Goal: Transaction & Acquisition: Purchase product/service

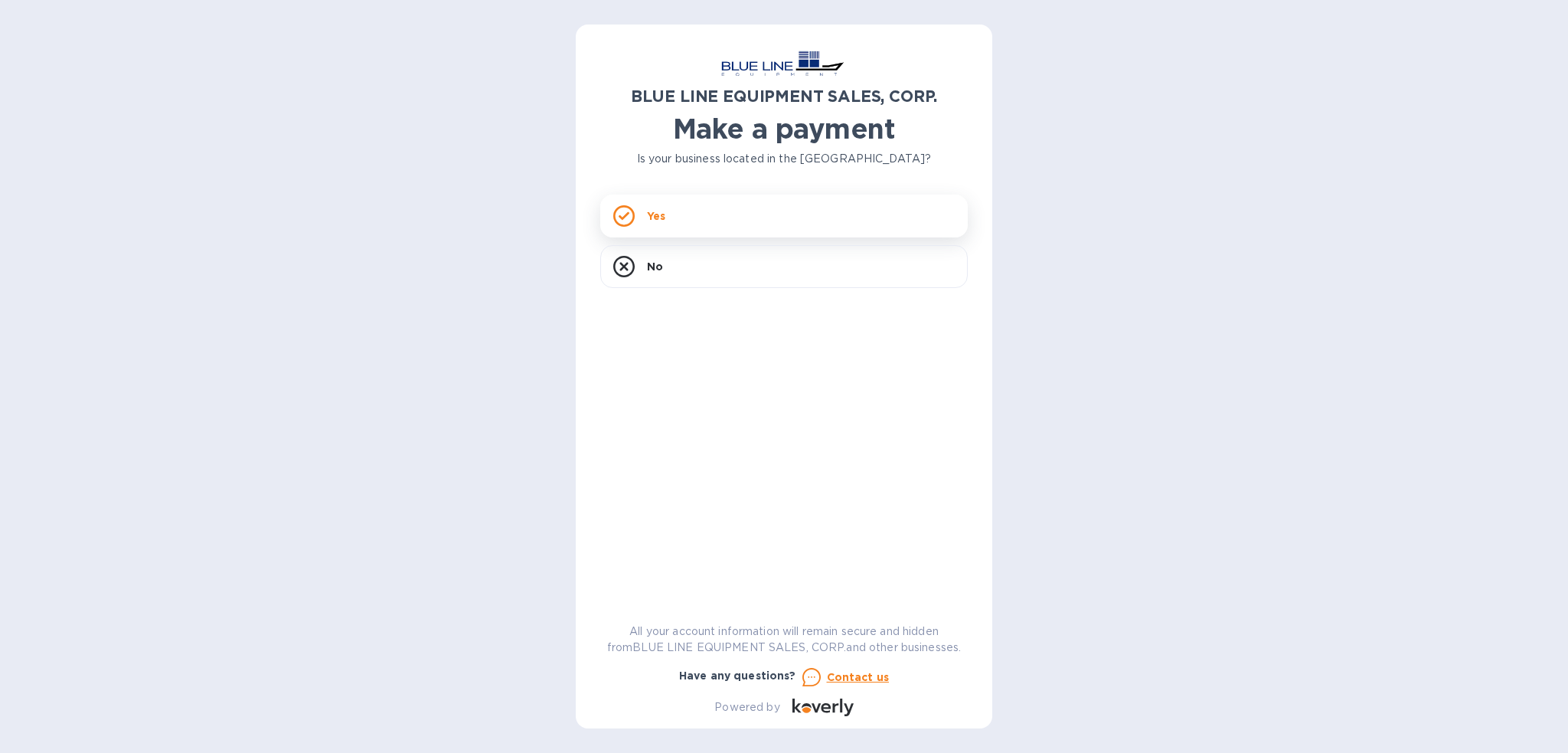
click at [747, 216] on div "Yes" at bounding box center [784, 216] width 368 height 43
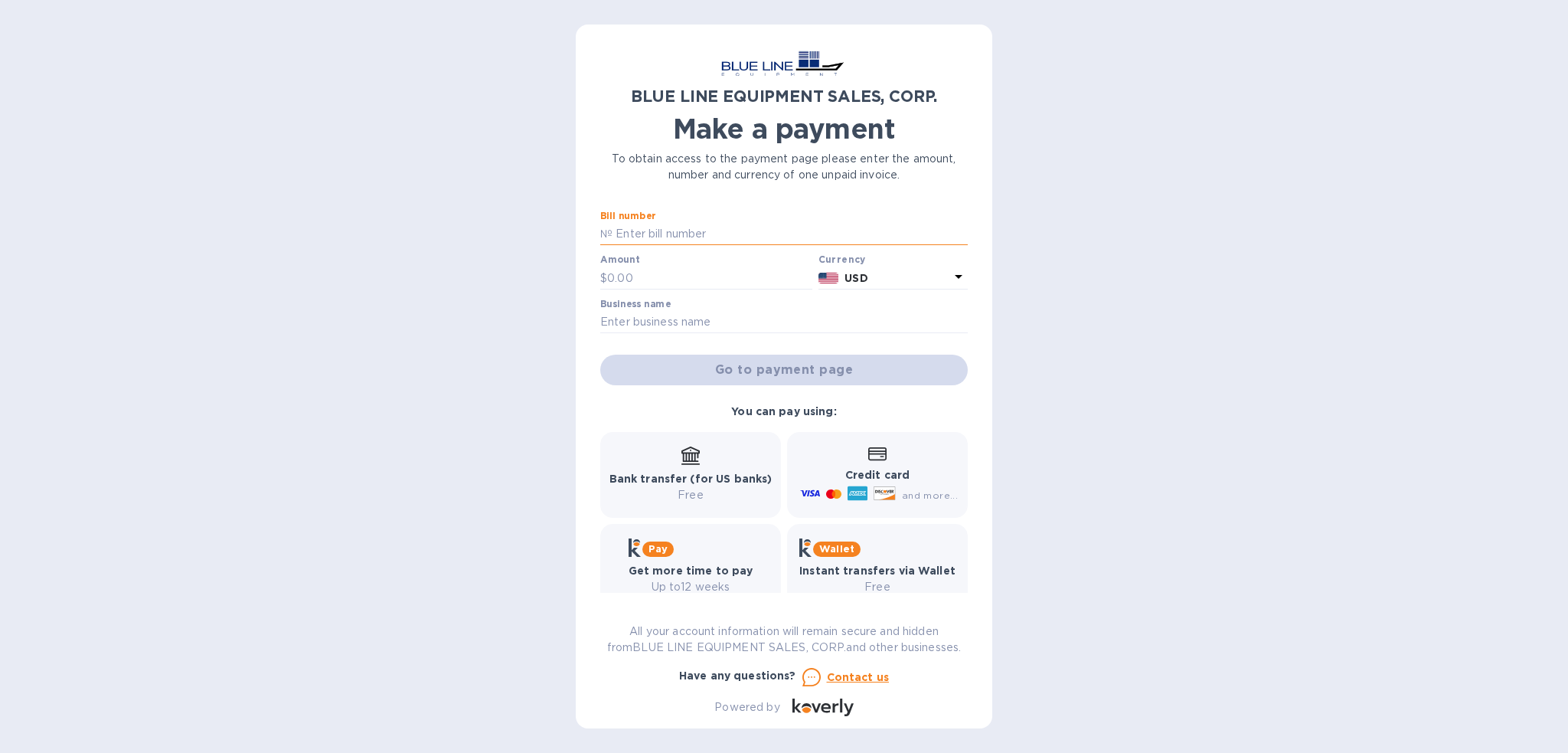
click at [732, 228] on input "text" at bounding box center [790, 234] width 355 height 23
paste input "O43250806806"
type input "O43250806806"
click at [741, 273] on input "text" at bounding box center [710, 277] width 206 height 23
paste input "6,650.00"
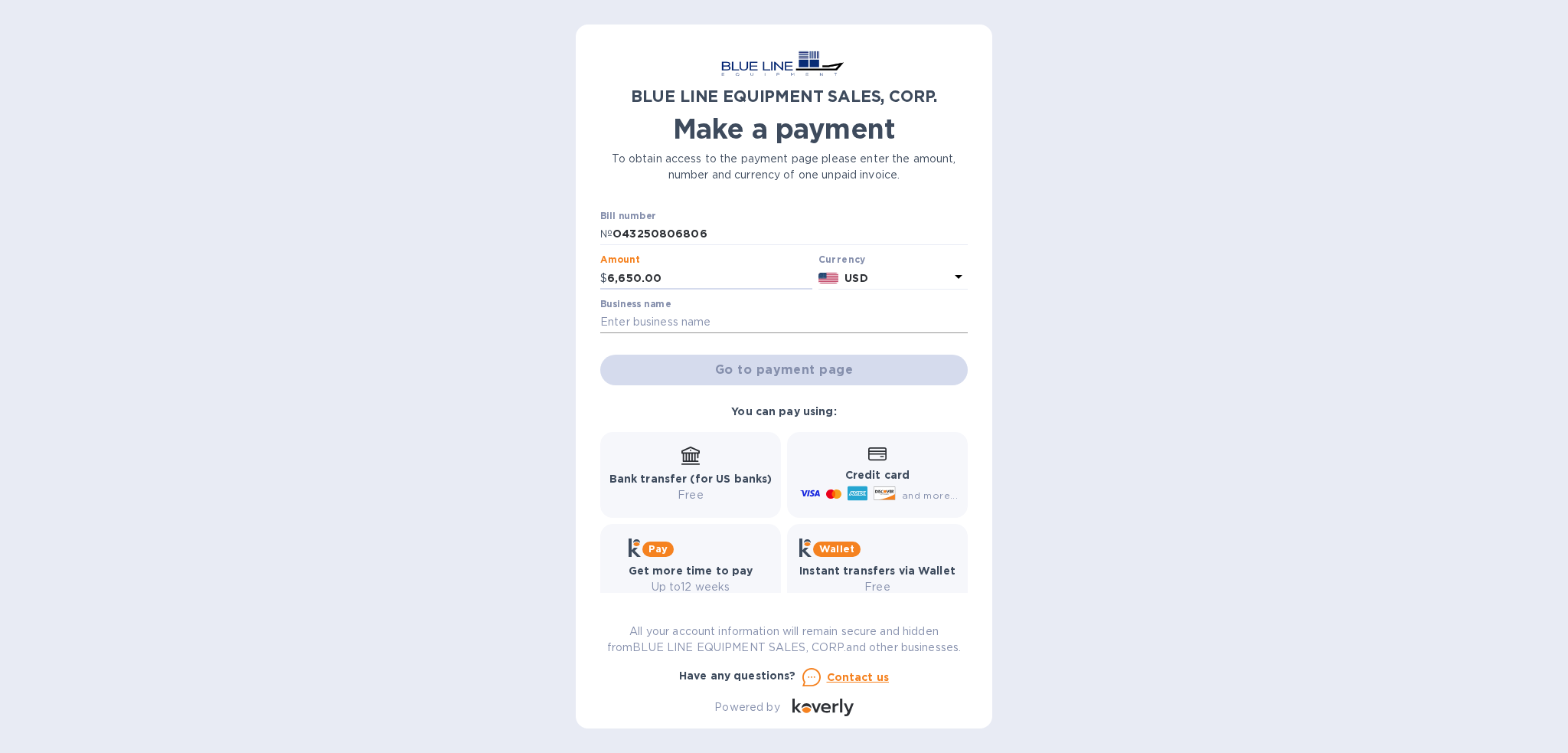
type input "6,650.00"
click at [744, 315] on input "text" at bounding box center [784, 322] width 368 height 23
type input "[PERSON_NAME]'s Plumbing and Fire"
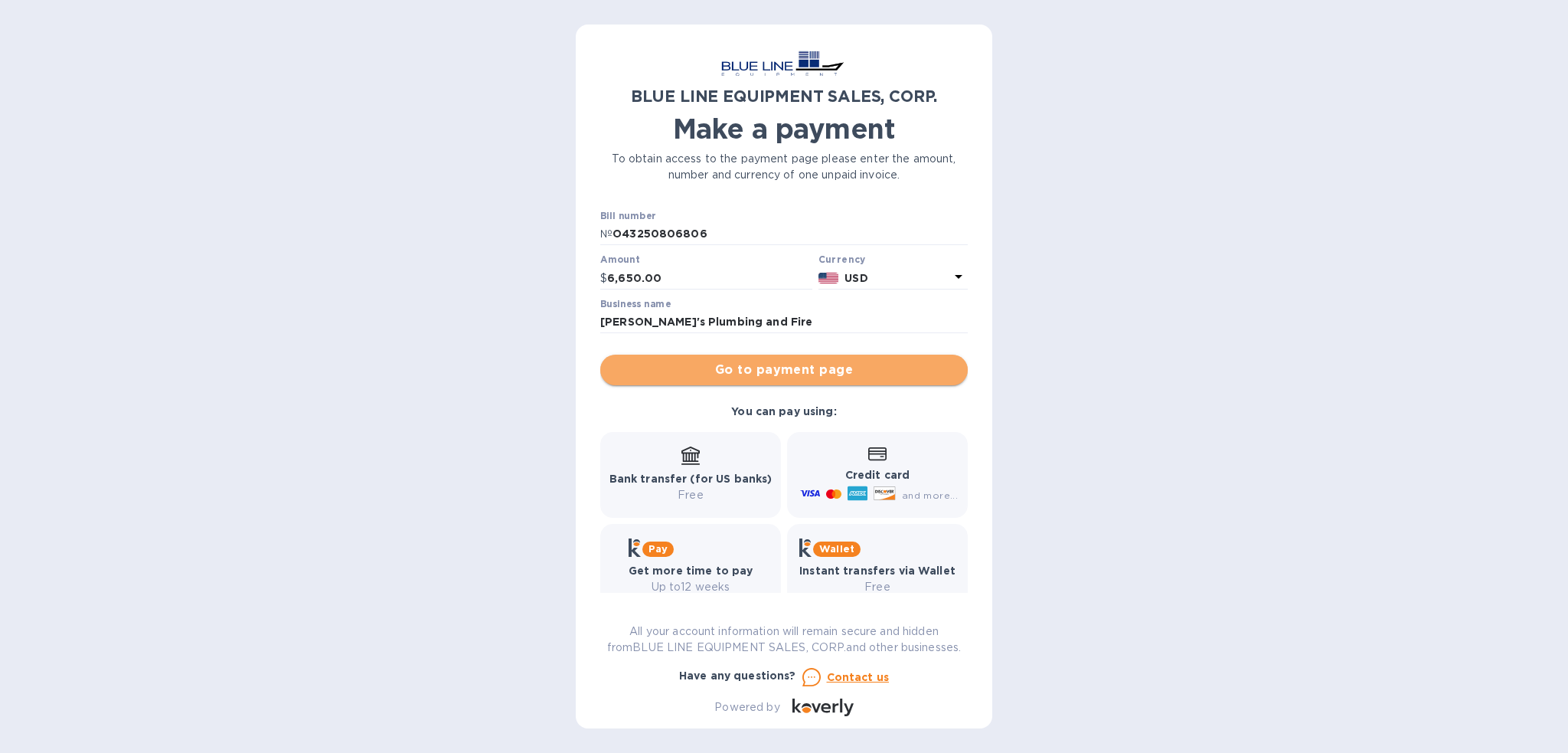
click at [783, 372] on span "Go to payment page" at bounding box center [784, 369] width 343 height 18
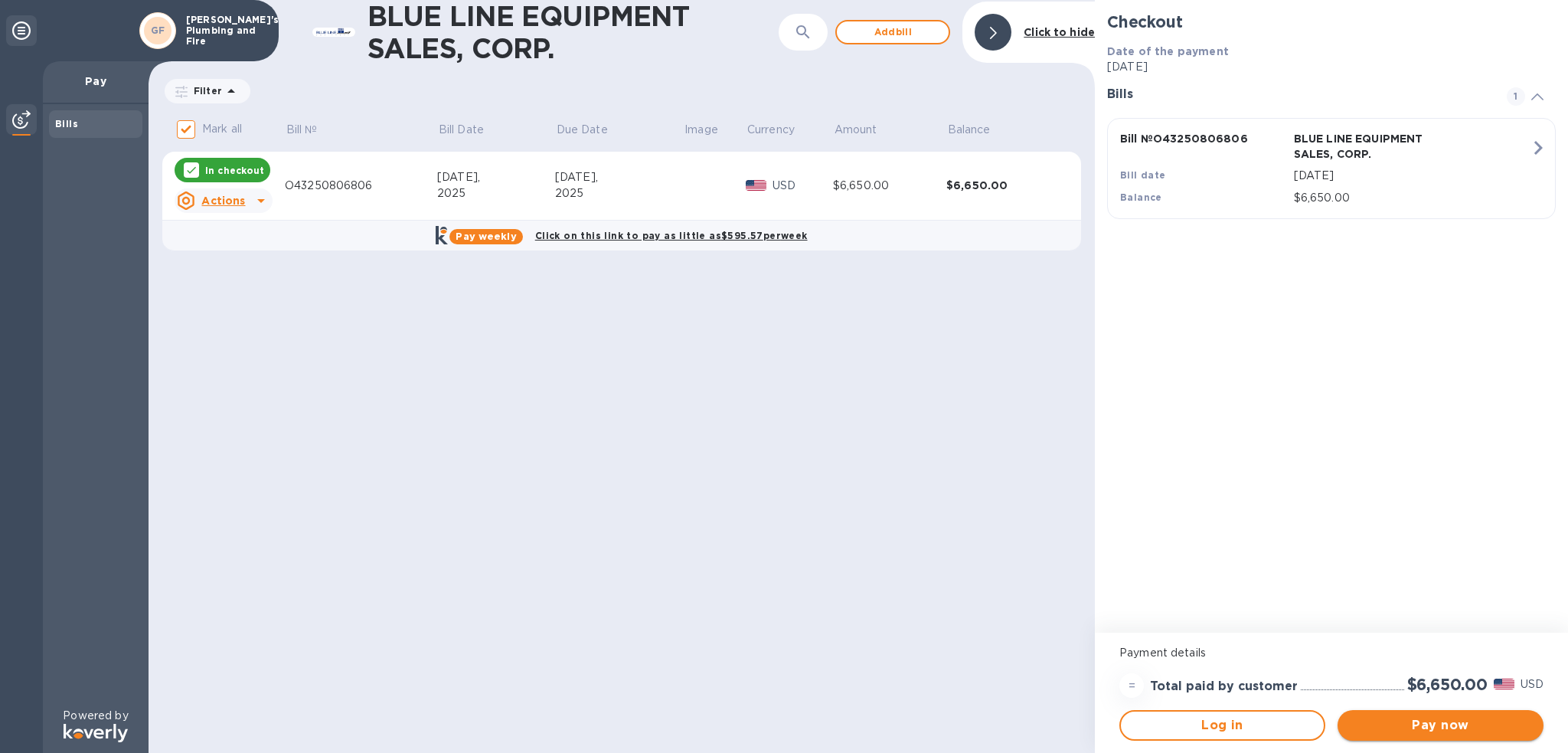
click at [1457, 730] on span "Pay now" at bounding box center [1440, 725] width 181 height 18
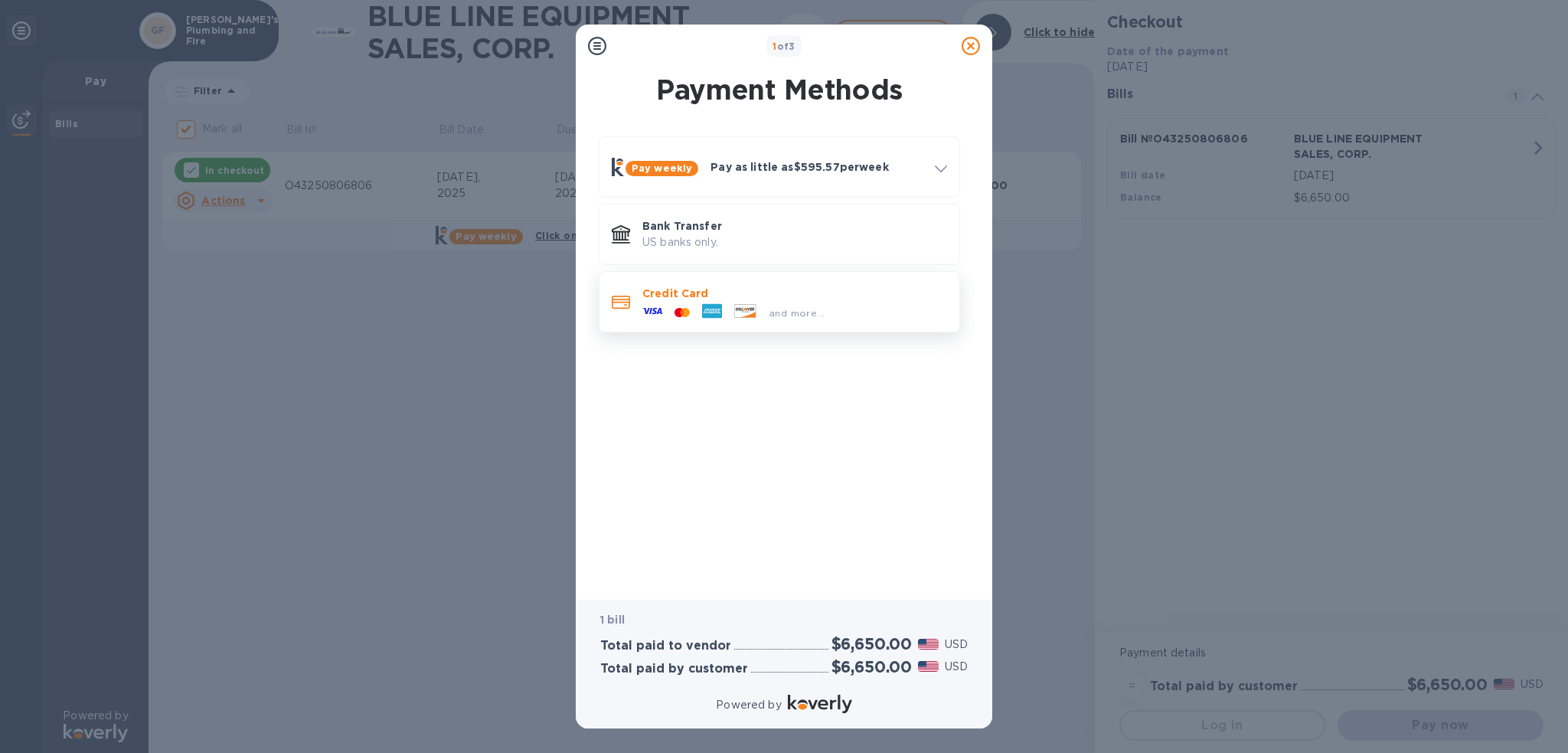
click at [836, 318] on div "Credit Card and more..." at bounding box center [794, 301] width 317 height 44
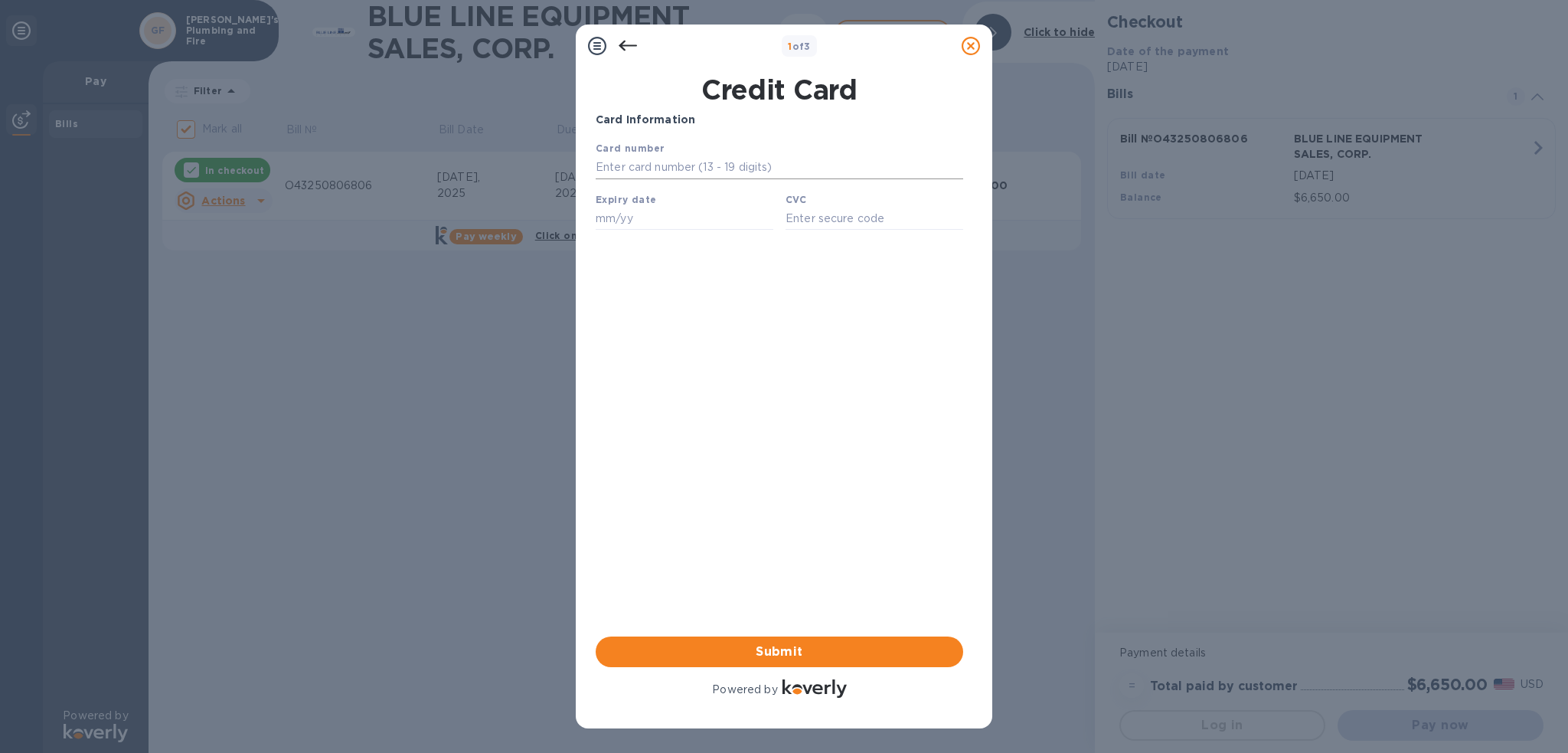
click at [751, 159] on input "text" at bounding box center [780, 167] width 368 height 23
type input "[CREDIT_CARD_NUMBER]"
type input "03/28"
type input "6414"
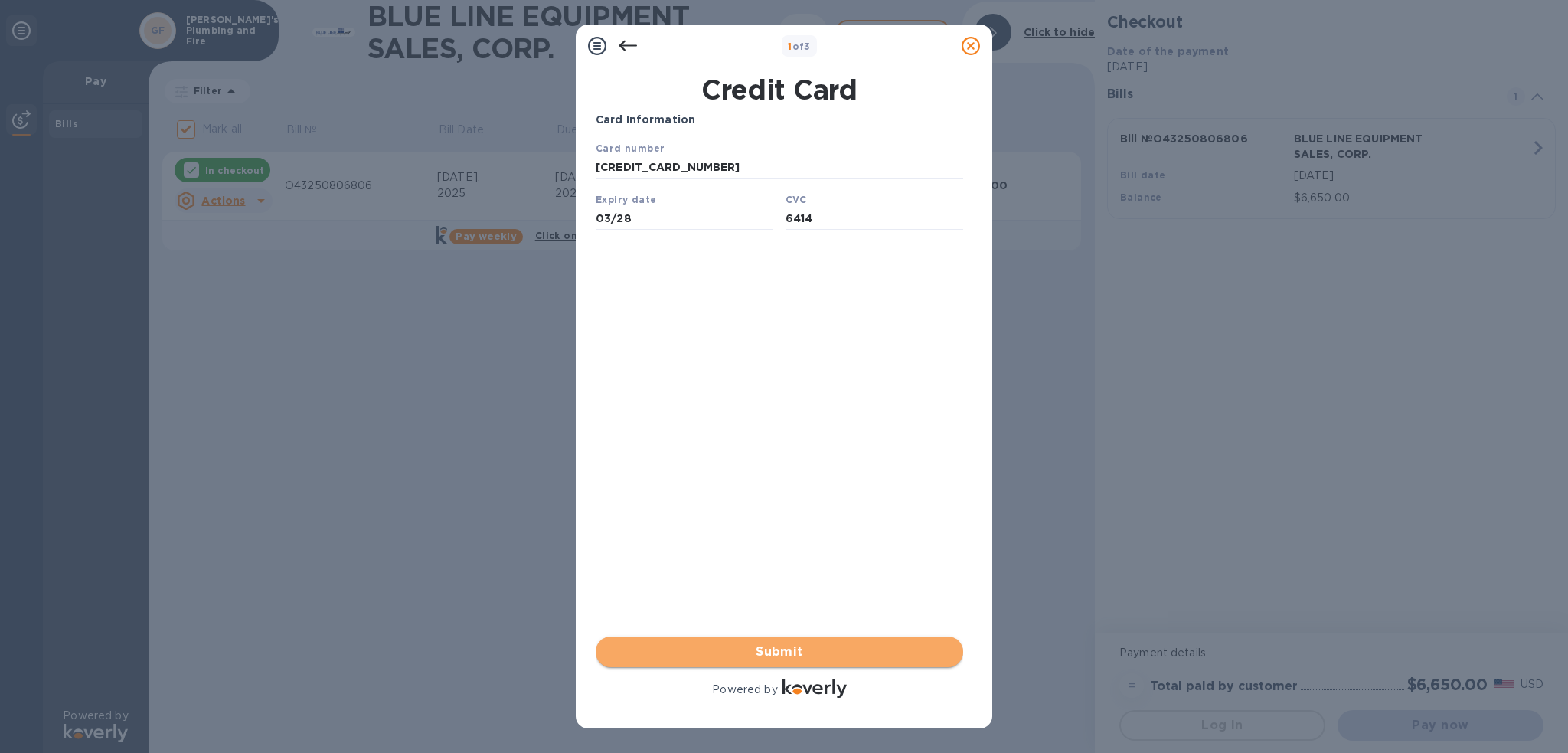
click at [853, 649] on span "Submit" at bounding box center [779, 652] width 343 height 18
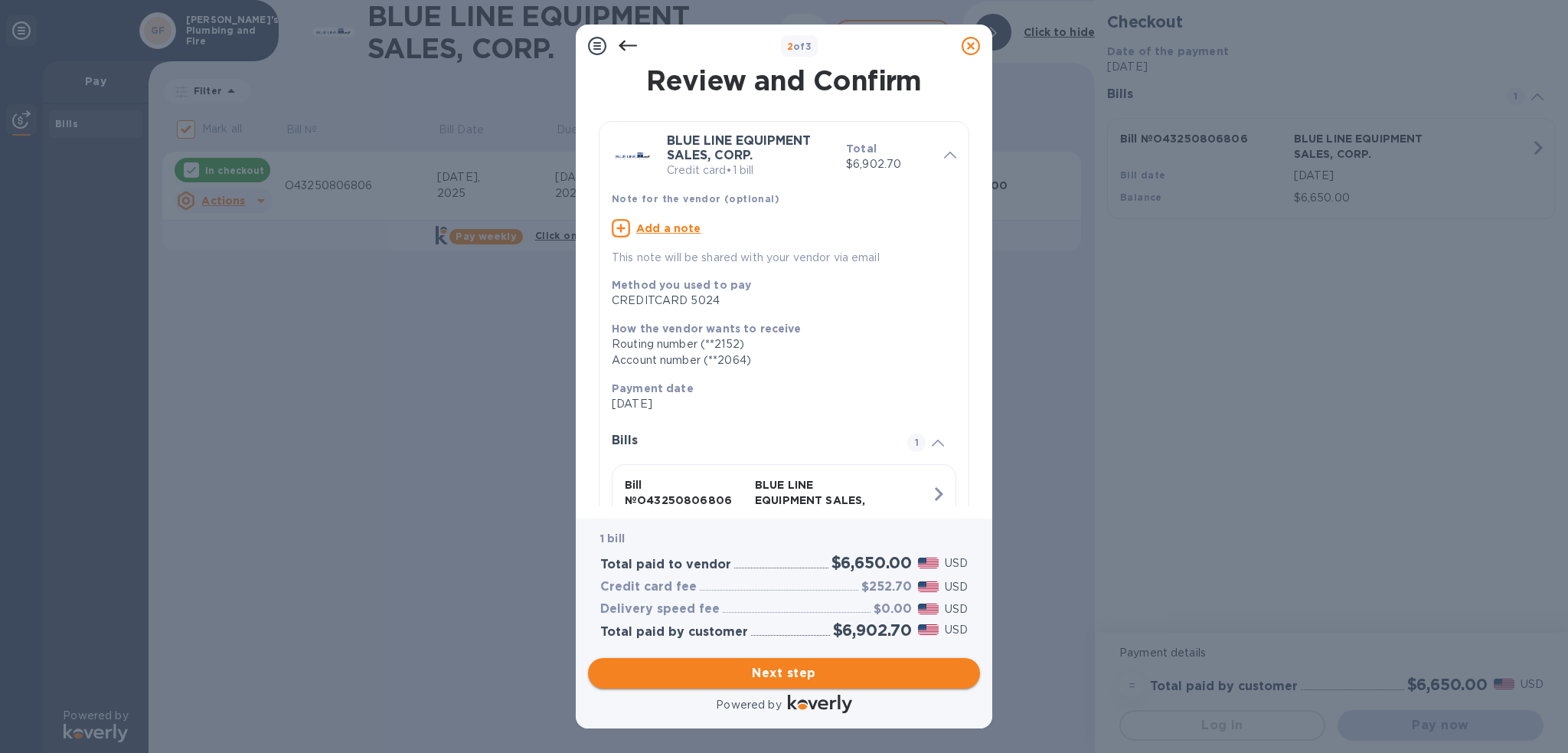
click at [861, 674] on span "Next step" at bounding box center [784, 673] width 368 height 18
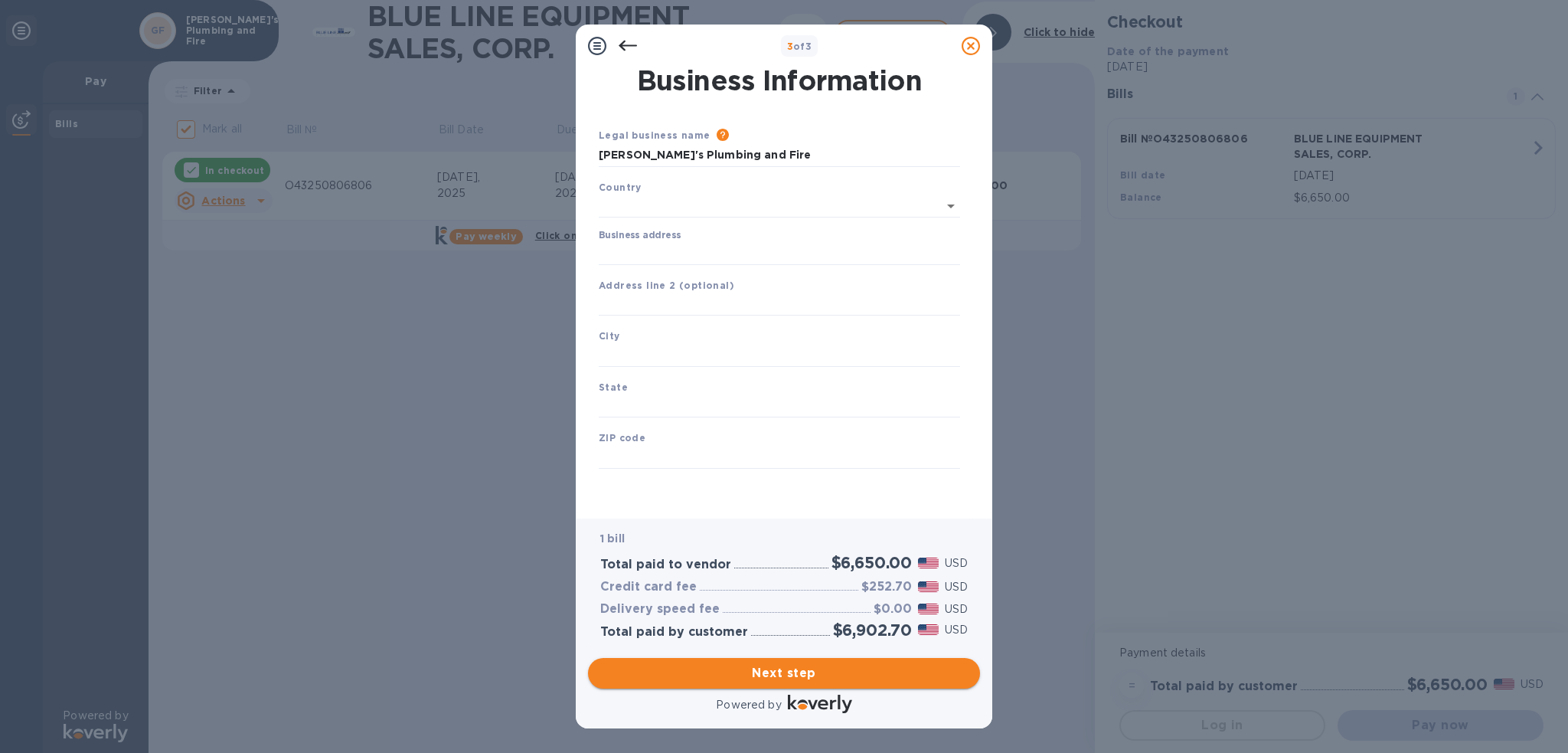
type input "[GEOGRAPHIC_DATA]"
click at [735, 236] on div "Business address" at bounding box center [779, 244] width 361 height 35
click at [744, 260] on input "Business address" at bounding box center [779, 250] width 361 height 23
type input "[STREET_ADDRESS]"
click at [749, 302] on input "text" at bounding box center [779, 301] width 361 height 23
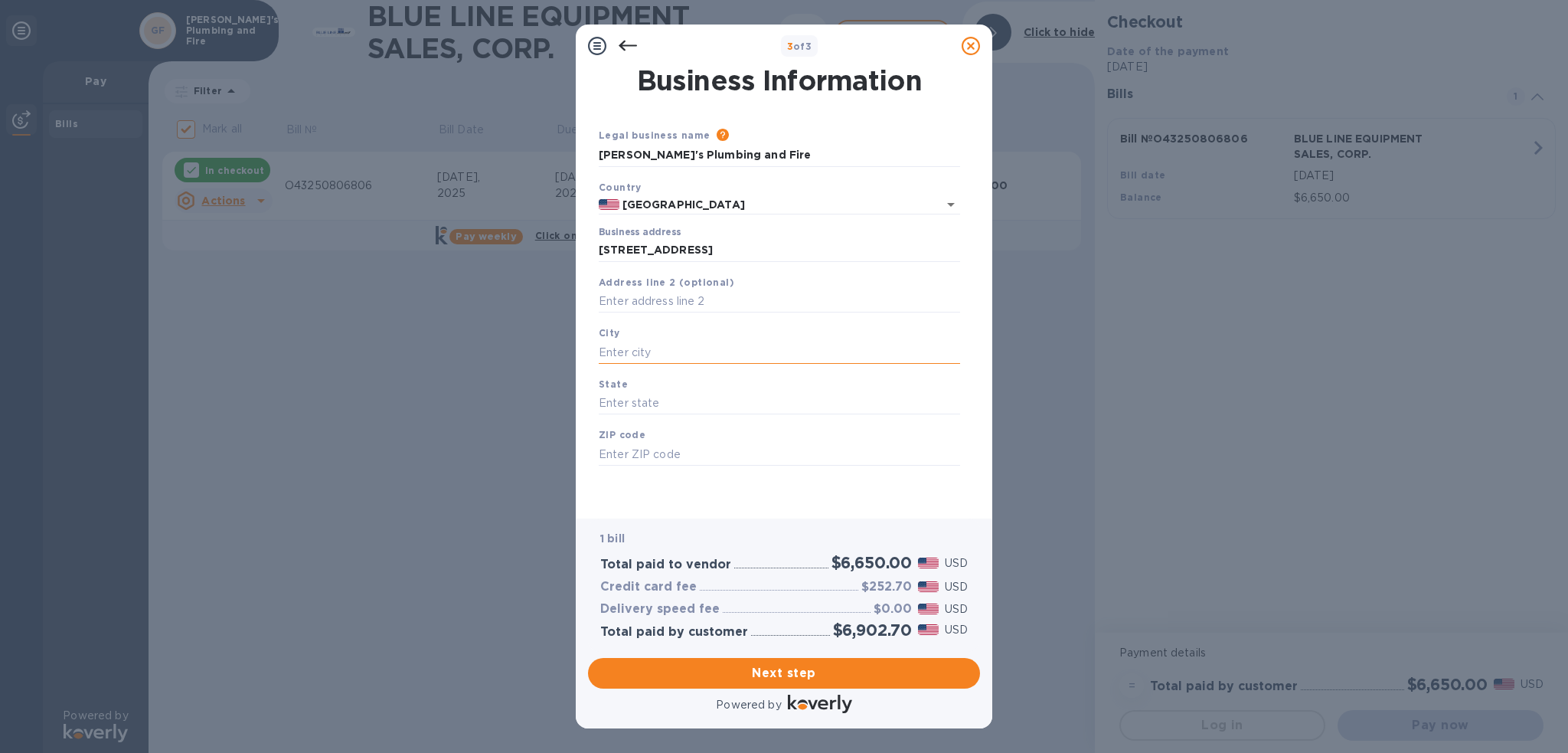
click at [751, 349] on input "text" at bounding box center [779, 352] width 361 height 23
type input "Key West"
type input "[US_STATE]"
type input "33040"
click at [860, 673] on span "Next step" at bounding box center [784, 673] width 368 height 18
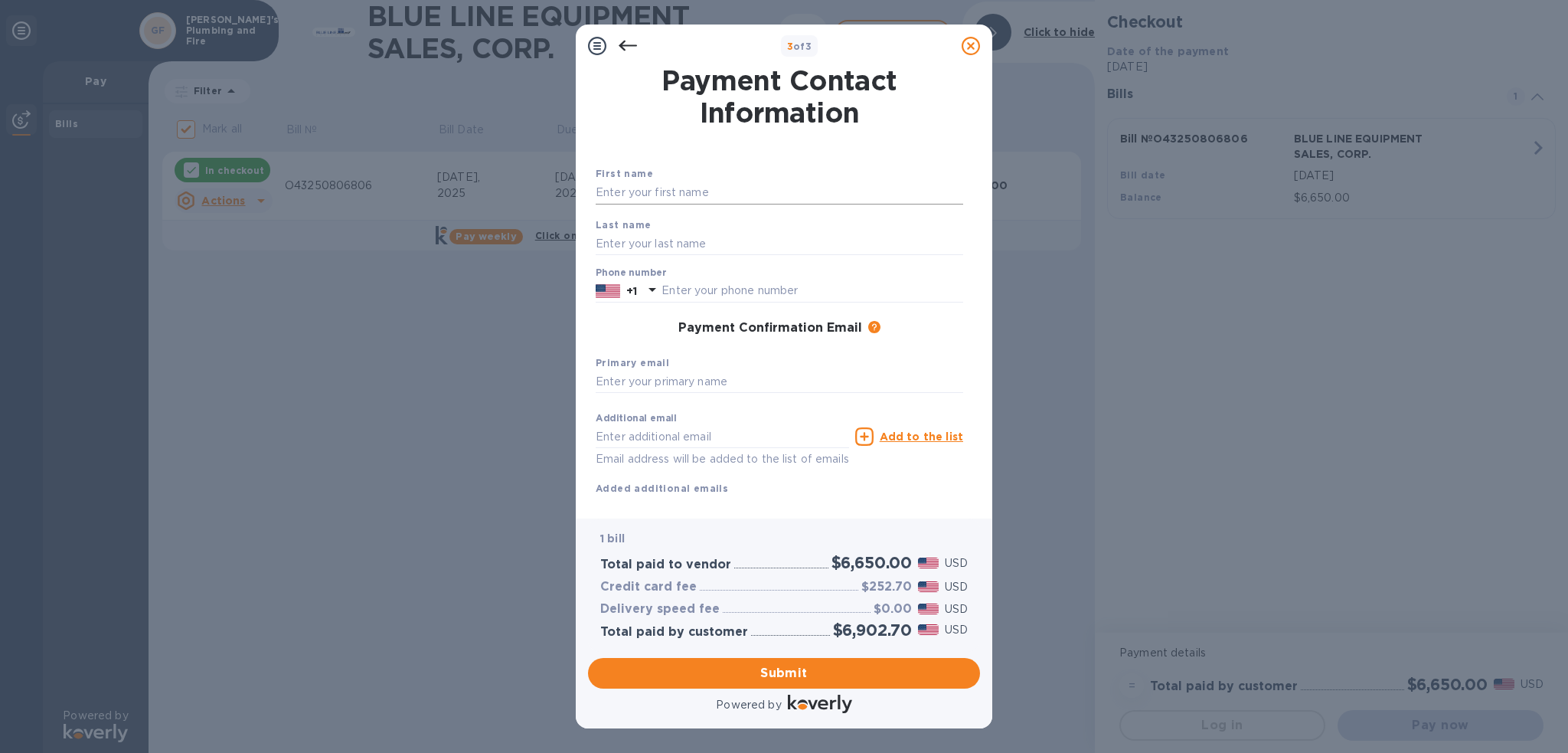
click at [748, 201] on input "text" at bounding box center [780, 192] width 368 height 23
type input "[PERSON_NAME]"
type input "3052966013"
type input "[EMAIL_ADDRESS][DOMAIN_NAME]"
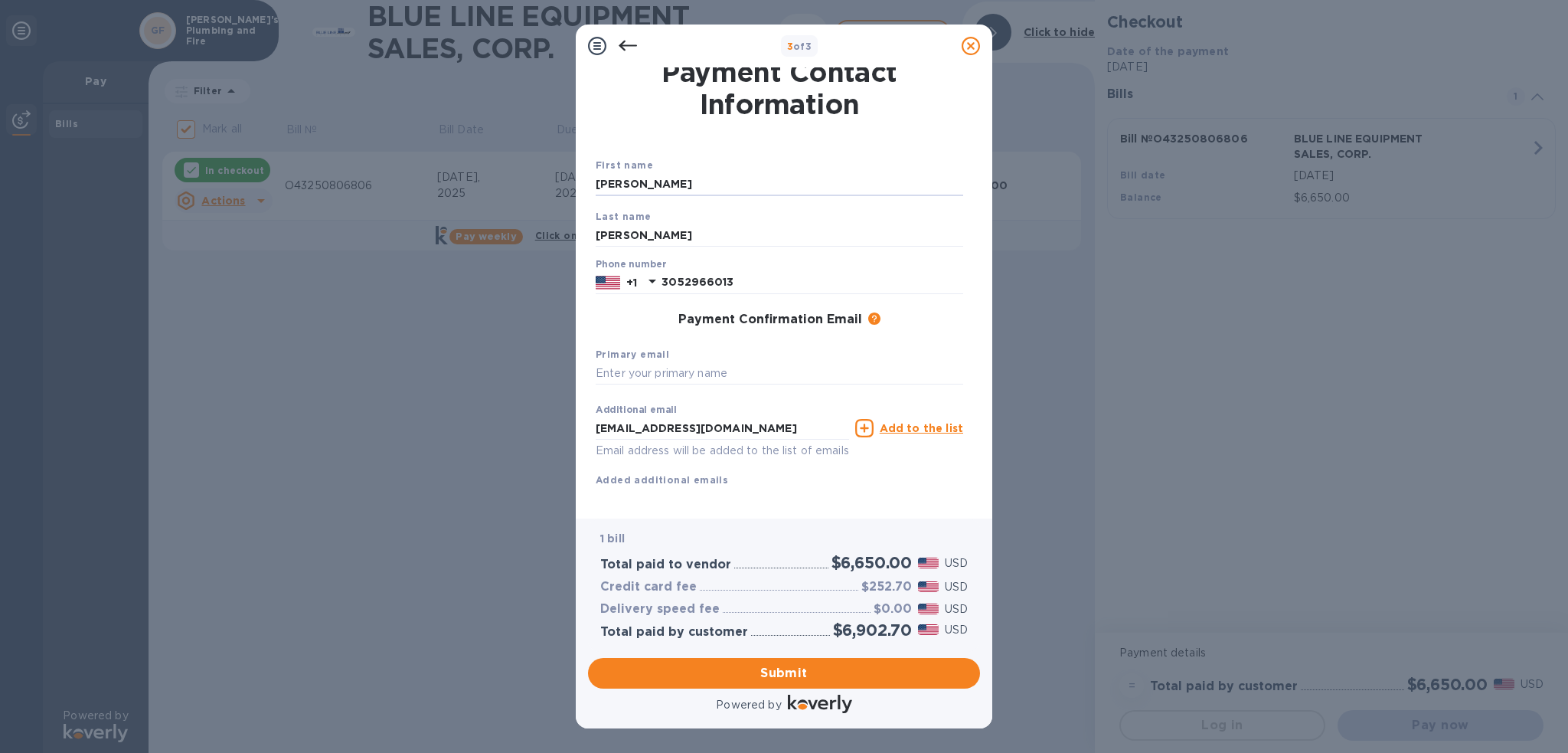
scroll to position [33, 0]
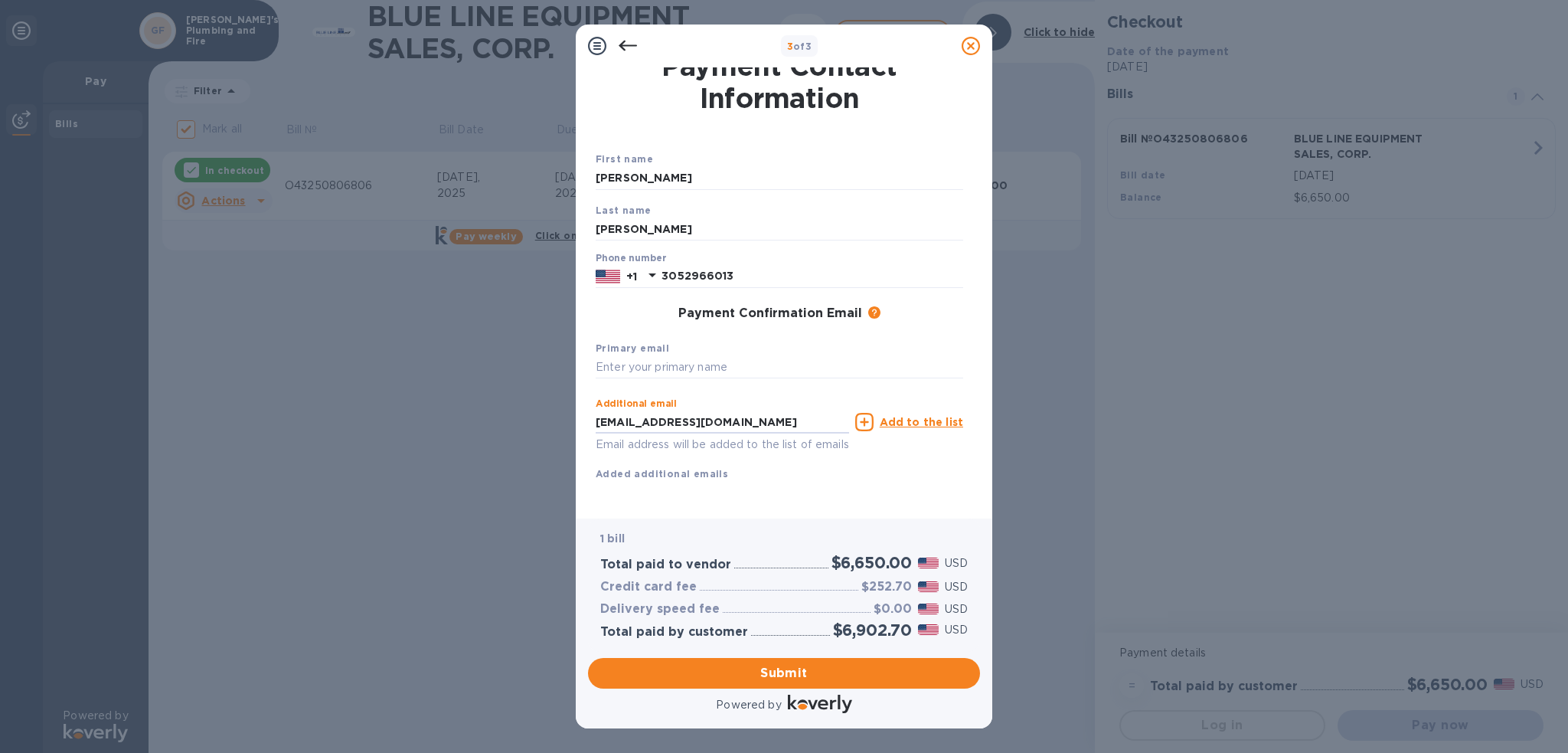
drag, startPoint x: 831, startPoint y: 399, endPoint x: 425, endPoint y: 363, distance: 407.6
click at [425, 363] on div "3 of 3 Payment Contact Information First name [PERSON_NAME] Last name [PERSON_N…" at bounding box center [784, 376] width 1568 height 753
click at [725, 356] on input "text" at bounding box center [780, 367] width 368 height 23
paste input "[EMAIL_ADDRESS][DOMAIN_NAME]"
type input "[EMAIL_ADDRESS][DOMAIN_NAME]"
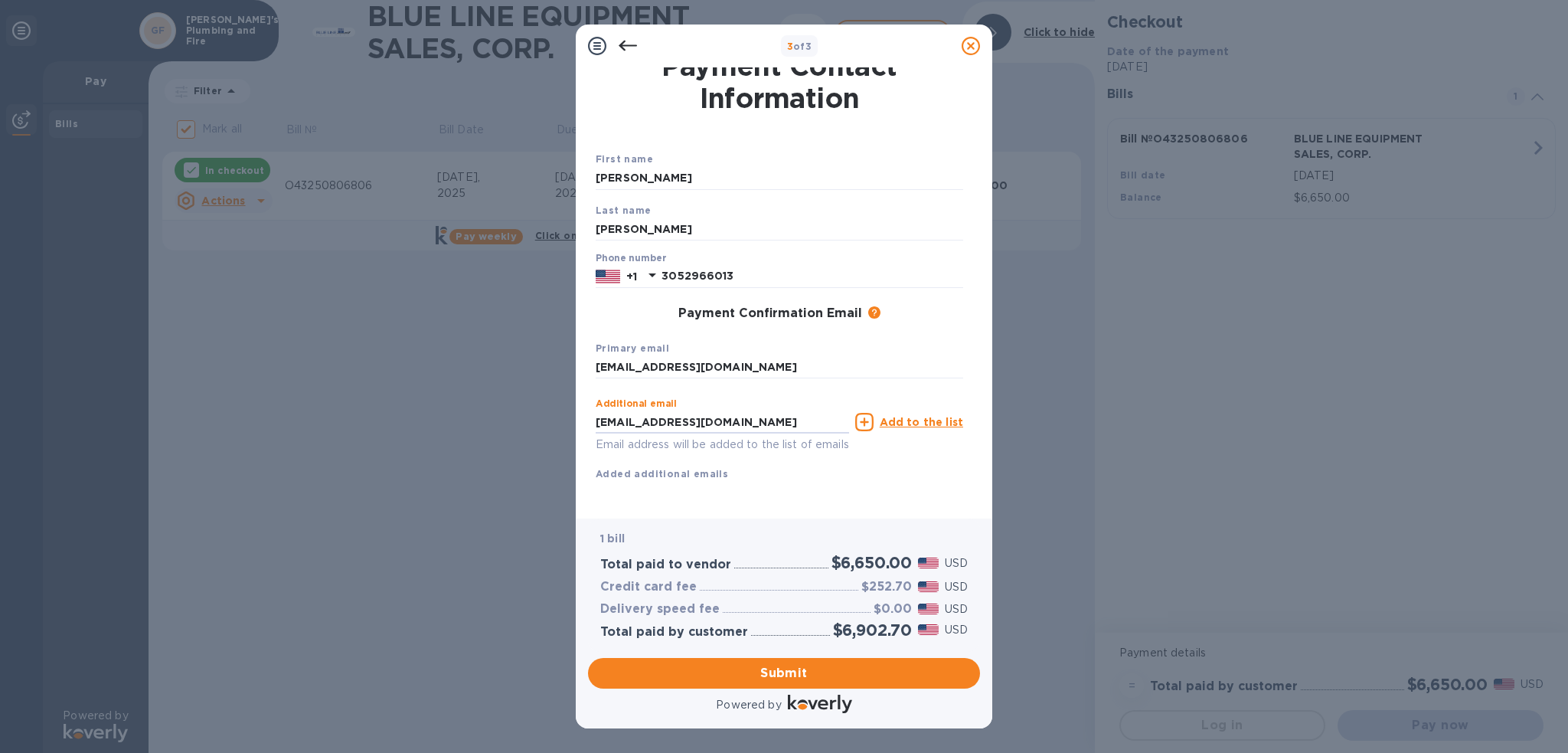
drag, startPoint x: 830, startPoint y: 400, endPoint x: 535, endPoint y: 415, distance: 295.4
click at [535, 415] on div "3 of 3 Payment Contact Information First name [PERSON_NAME] Last name [PERSON_N…" at bounding box center [784, 376] width 1568 height 753
type input "a"
type input "[EMAIL_ADDRESS][DOMAIN_NAME]"
click at [755, 471] on div "First name [PERSON_NAME] Last name [PERSON_NAME] Phone number [PHONE_NUMBER] Pa…" at bounding box center [780, 328] width 368 height 355
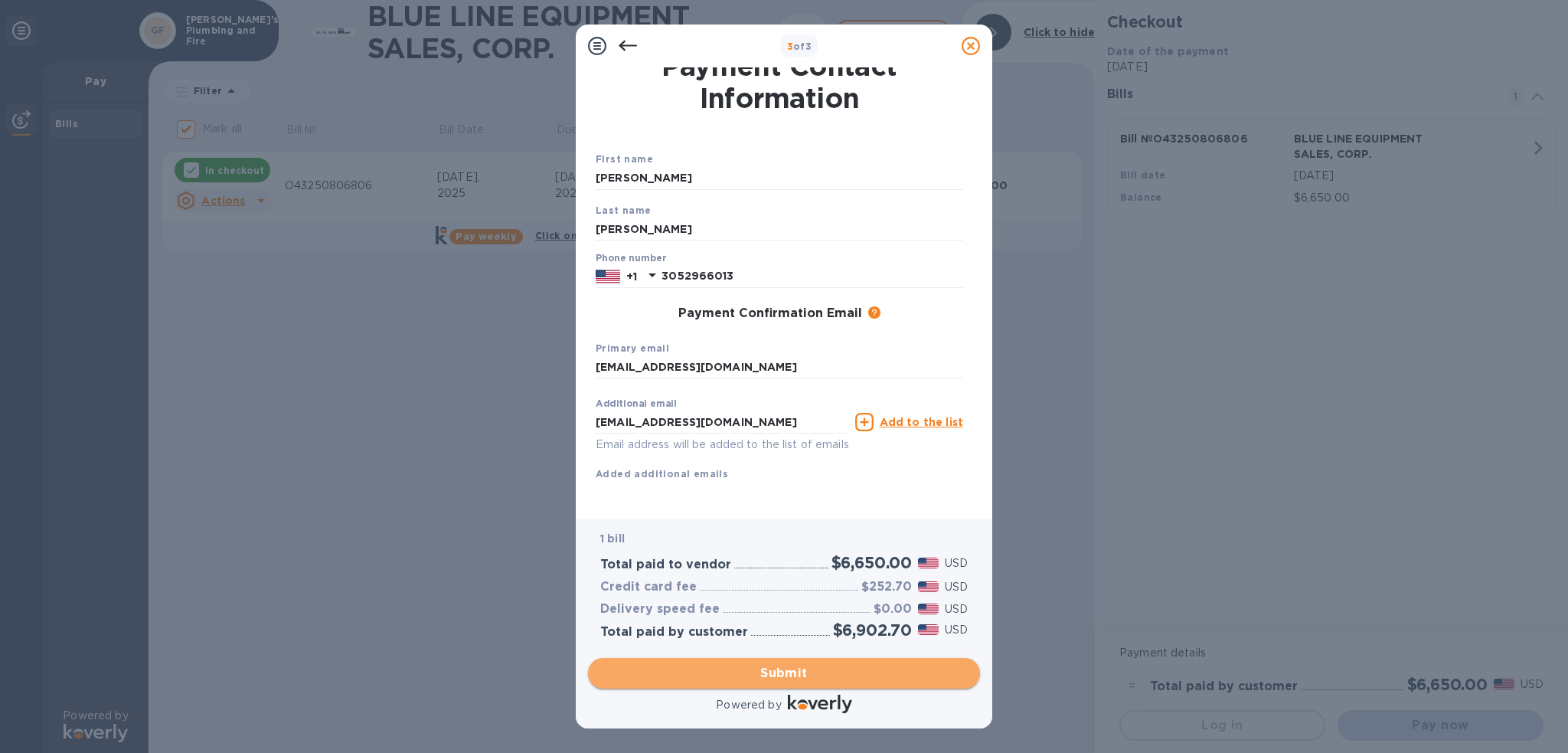
click at [924, 658] on button "Submit" at bounding box center [784, 673] width 392 height 31
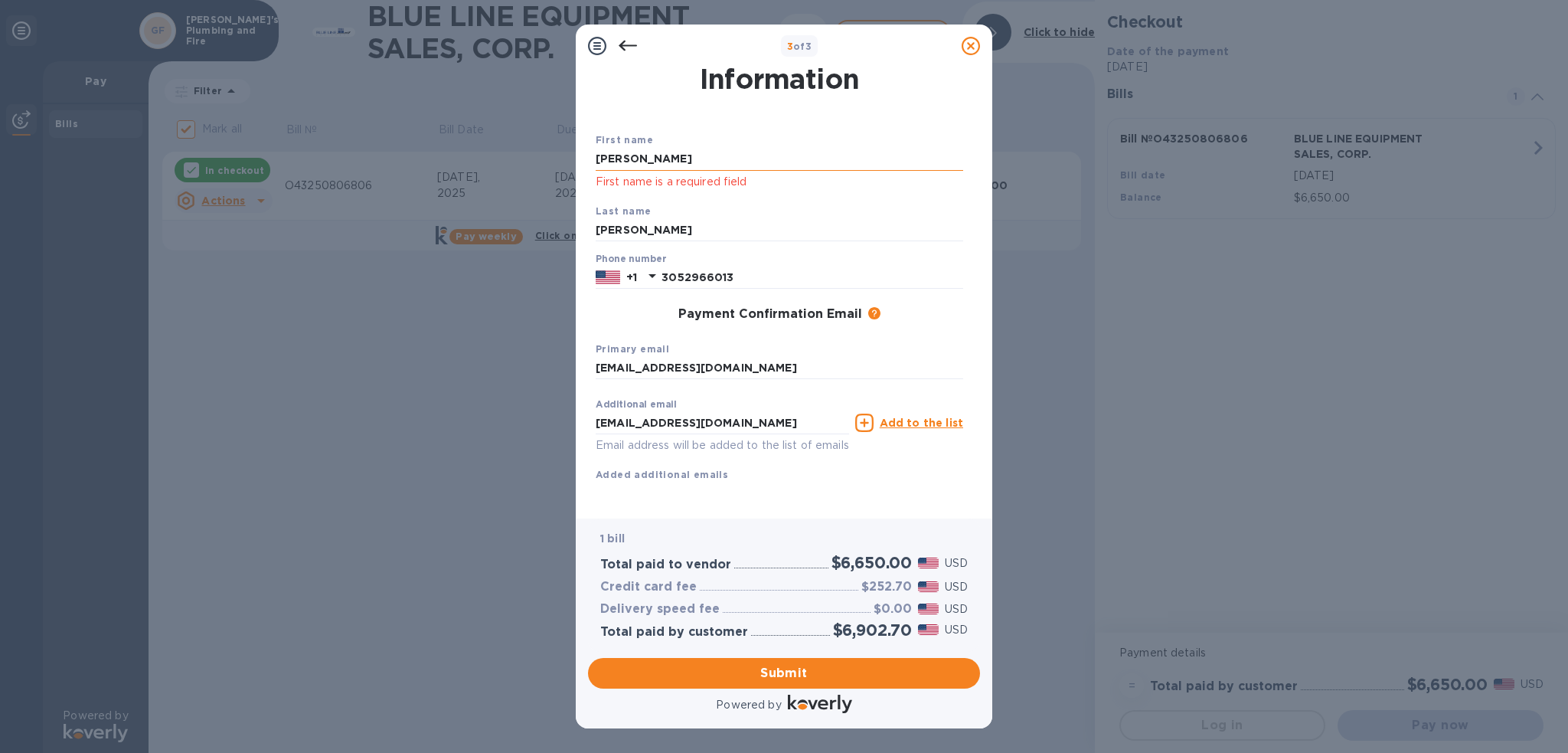
click at [708, 159] on input "[PERSON_NAME]" at bounding box center [780, 159] width 368 height 23
type input "[PERSON_NAME]"
drag, startPoint x: 850, startPoint y: 224, endPoint x: 852, endPoint y: 232, distance: 8.2
click at [850, 224] on input "[PERSON_NAME]" at bounding box center [780, 230] width 368 height 23
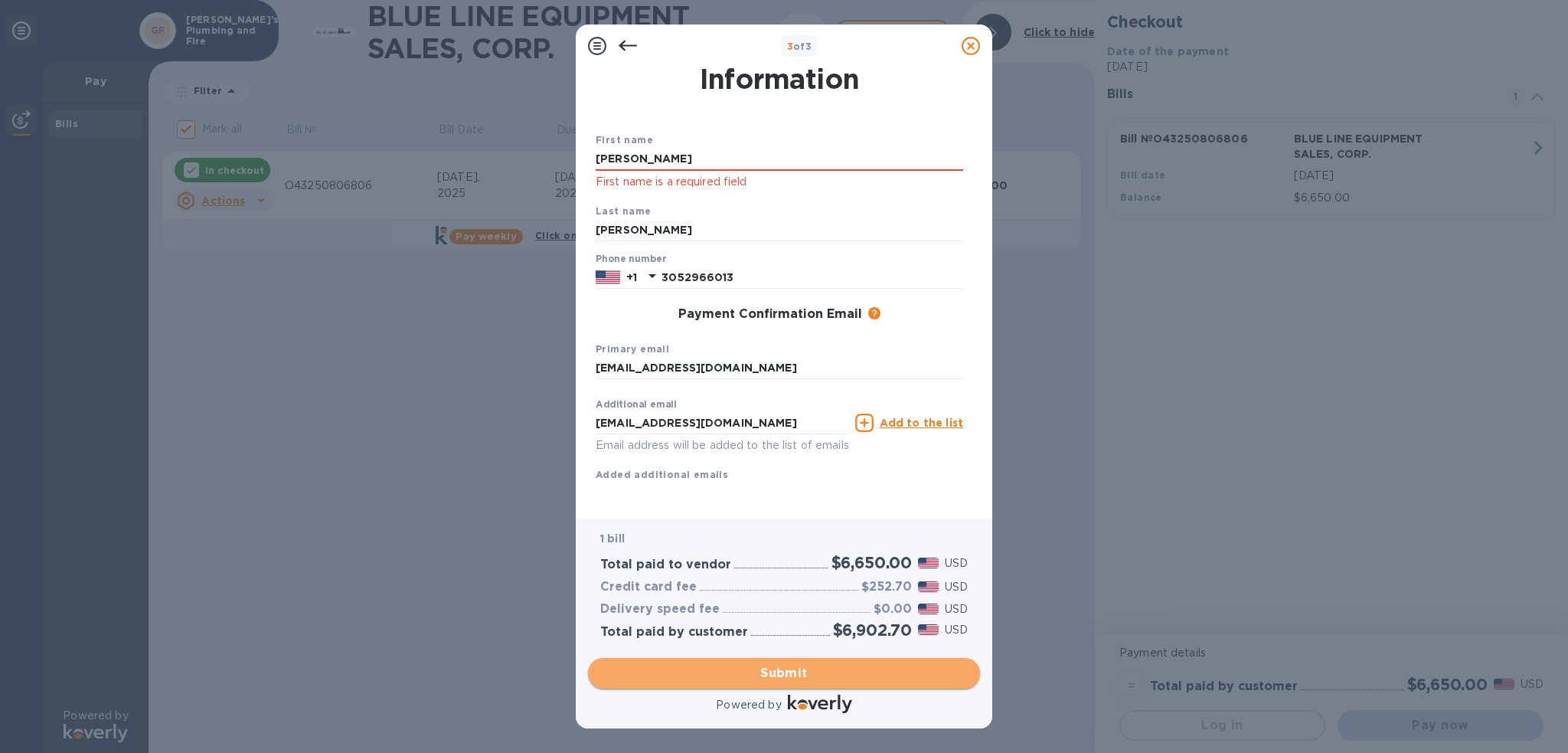
click at [860, 670] on span "Submit" at bounding box center [784, 673] width 368 height 18
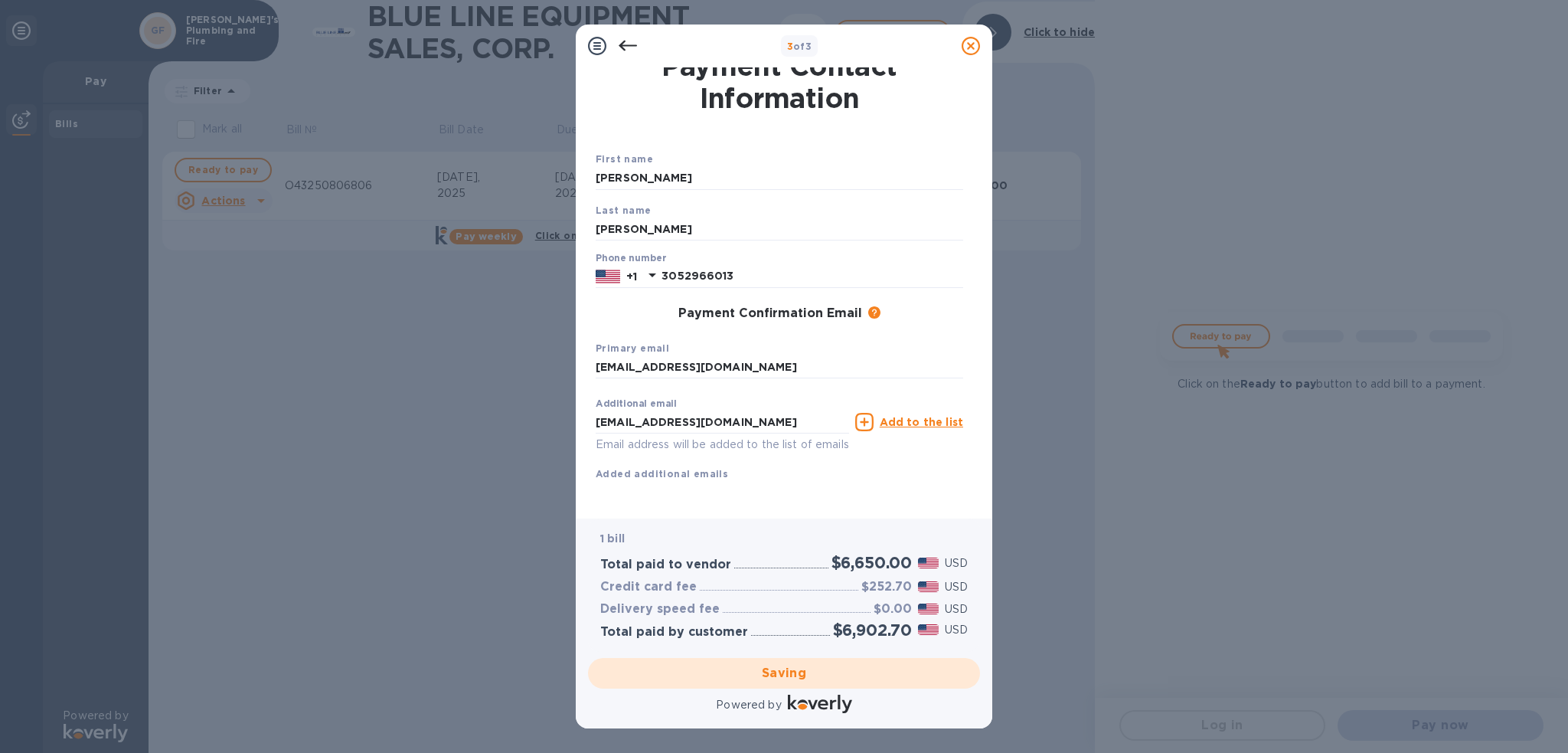
checkbox input "false"
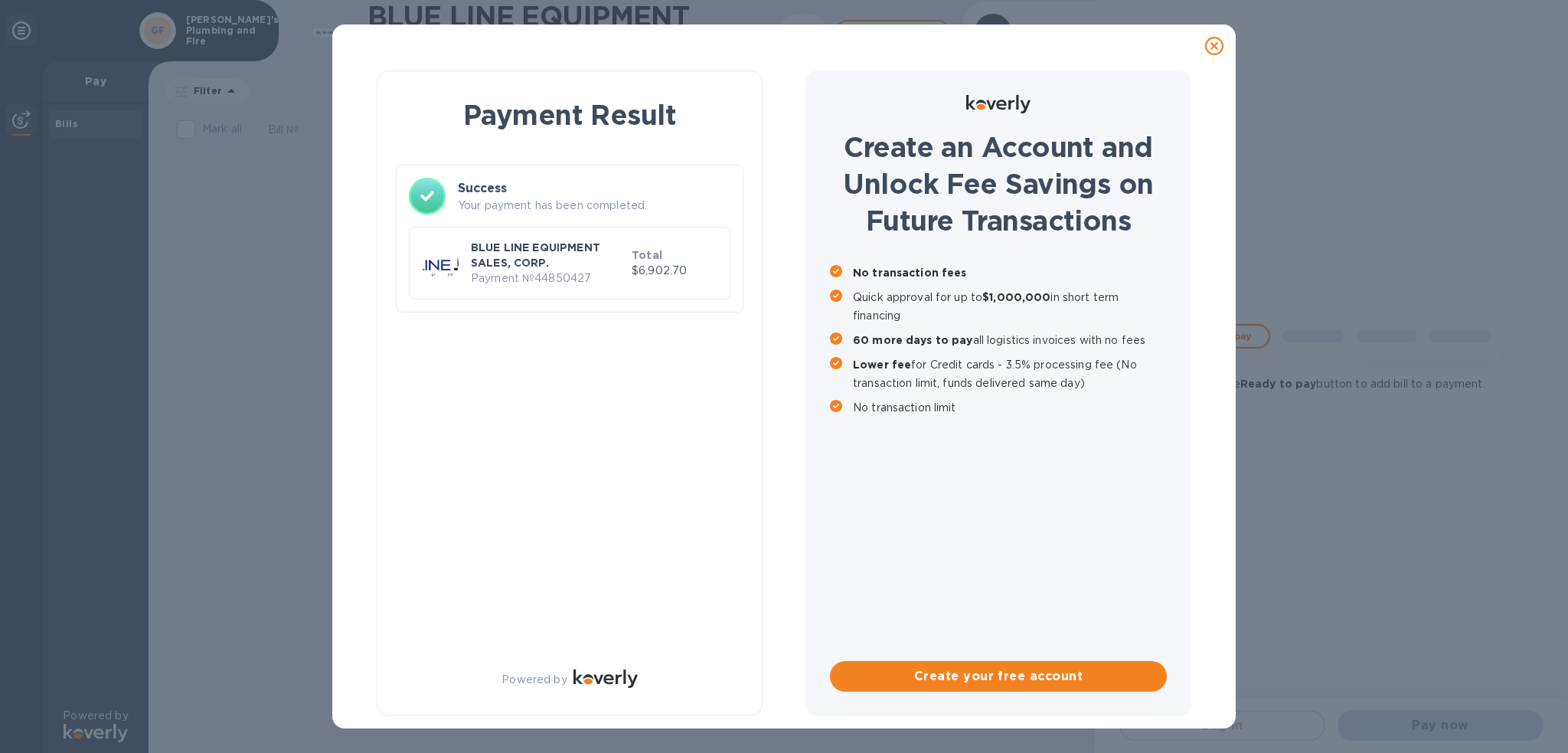
scroll to position [0, 0]
